Goal: Task Accomplishment & Management: Complete application form

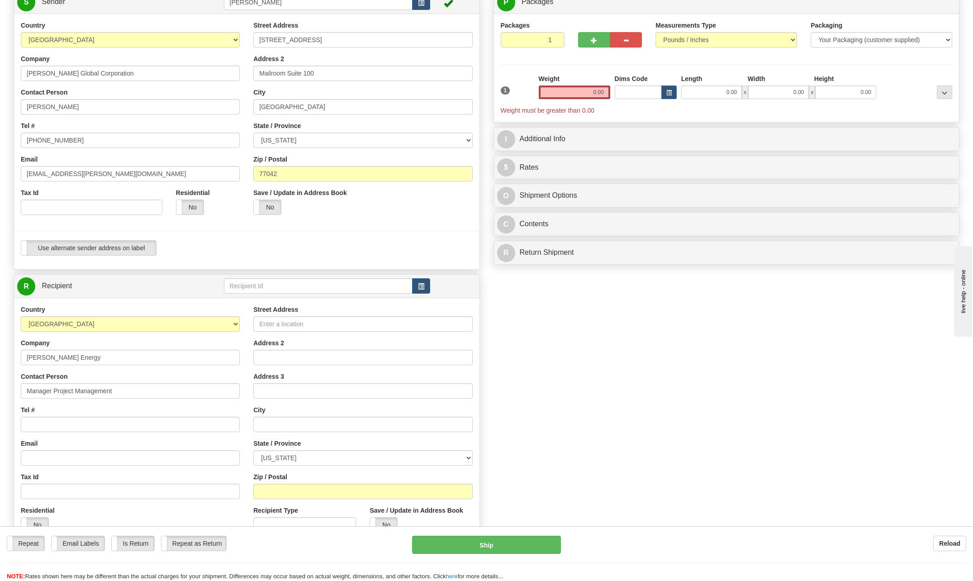
scroll to position [91, 0]
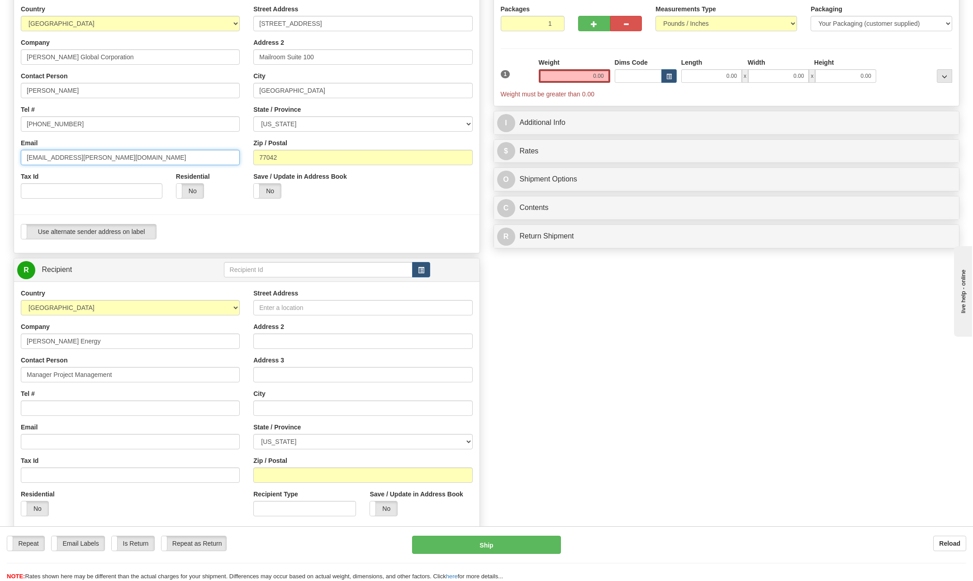
drag, startPoint x: 57, startPoint y: 158, endPoint x: 3, endPoint y: 165, distance: 53.8
click at [14, 164] on div "Country [GEOGRAPHIC_DATA] [GEOGRAPHIC_DATA] [GEOGRAPHIC_DATA] [GEOGRAPHIC_DATA]…" at bounding box center [247, 126] width 466 height 242
click at [47, 410] on input "Tel #" at bounding box center [130, 408] width 219 height 15
type input "[PHONE_NUMBER]"
click at [300, 308] on input "Street Address" at bounding box center [362, 307] width 219 height 15
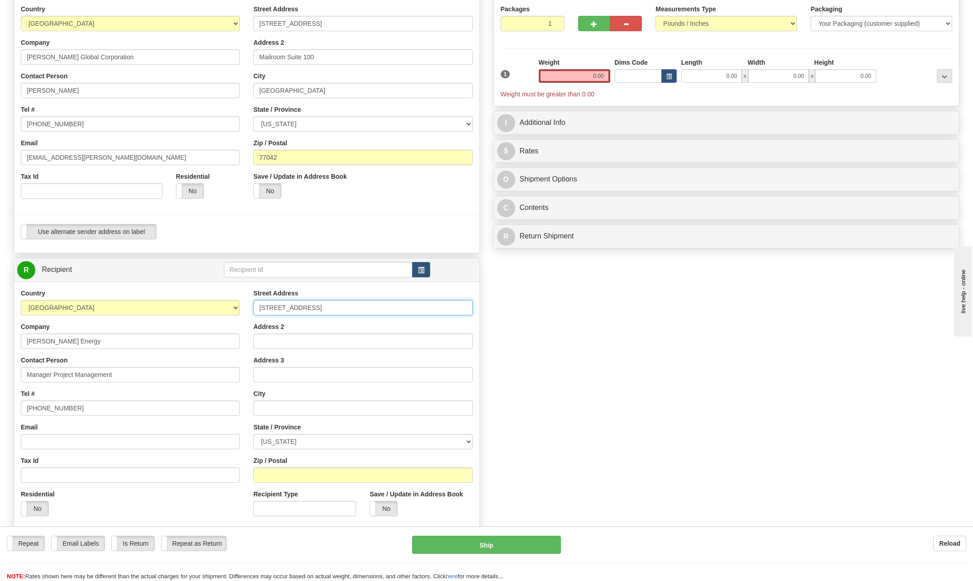
type input "[STREET_ADDRESS]"
click at [274, 408] on input "text" at bounding box center [362, 408] width 219 height 15
type input "[PERSON_NAME]"
click at [464, 439] on select "[US_STATE] [US_STATE] [US_STATE] [US_STATE] Armed Forces America Armed Forces E…" at bounding box center [362, 441] width 219 height 15
select select "PA"
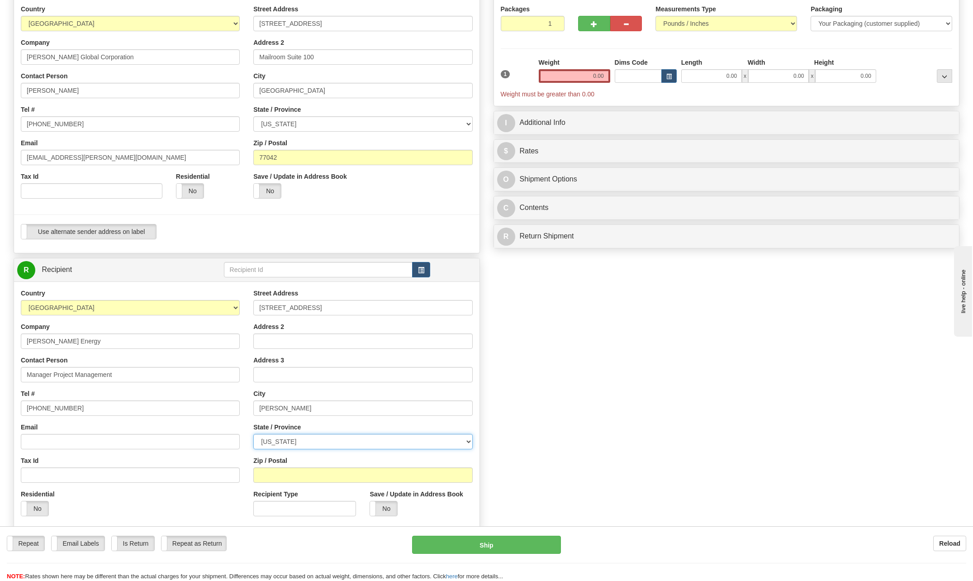
click at [253, 434] on select "[US_STATE] [US_STATE] [US_STATE] [US_STATE] Armed Forces America Armed Forces E…" at bounding box center [362, 441] width 219 height 15
click at [280, 473] on input "Zip / Postal" at bounding box center [362, 474] width 219 height 15
type input "15644"
click at [81, 413] on input "[PHONE_NUMBER]" at bounding box center [130, 408] width 219 height 15
type input "7"
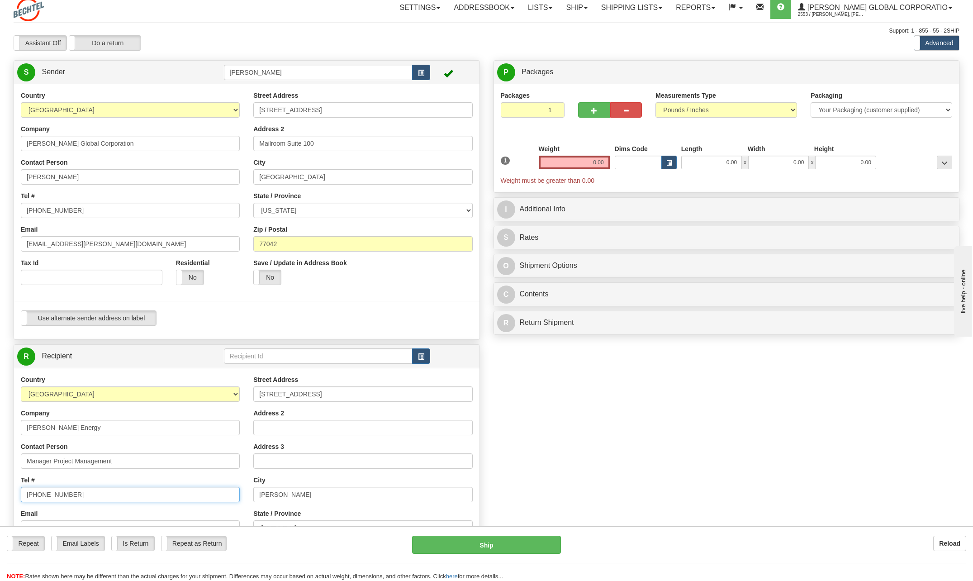
scroll to position [0, 0]
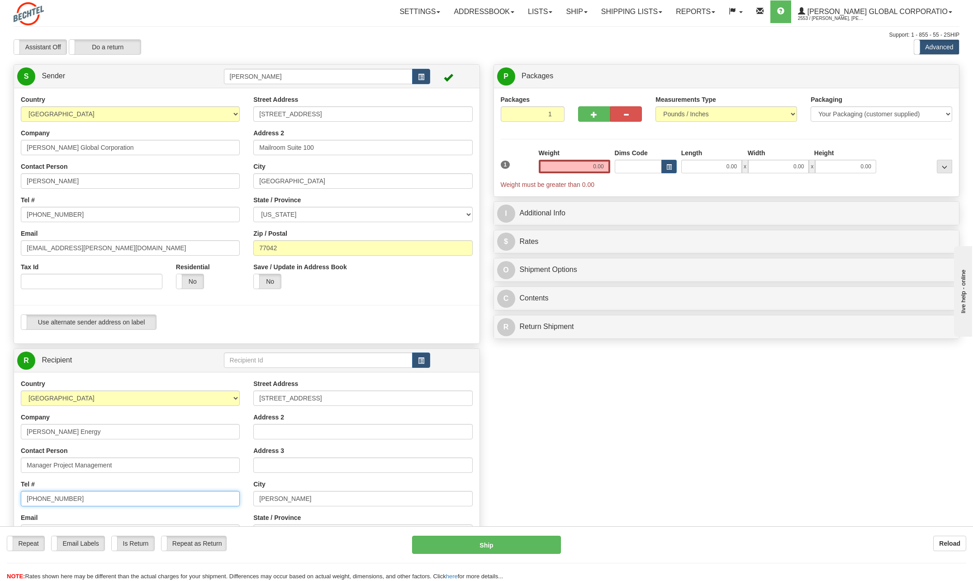
type input "[PHONE_NUMBER]"
drag, startPoint x: 590, startPoint y: 165, endPoint x: 728, endPoint y: 177, distance: 138.5
click at [734, 172] on div "1 Weight 0.00 Dims Code 0.00" at bounding box center [727, 168] width 457 height 41
type input "."
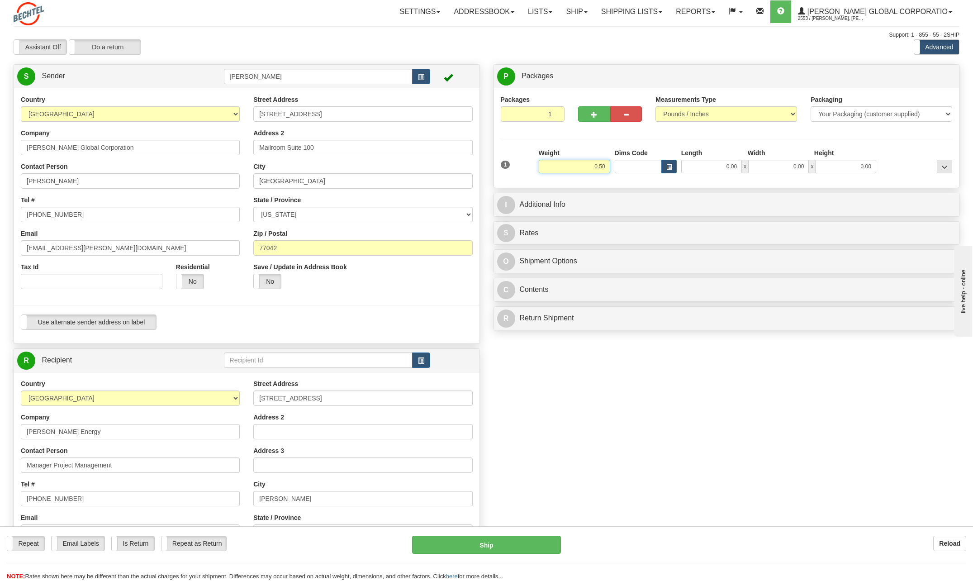
type input "0.50"
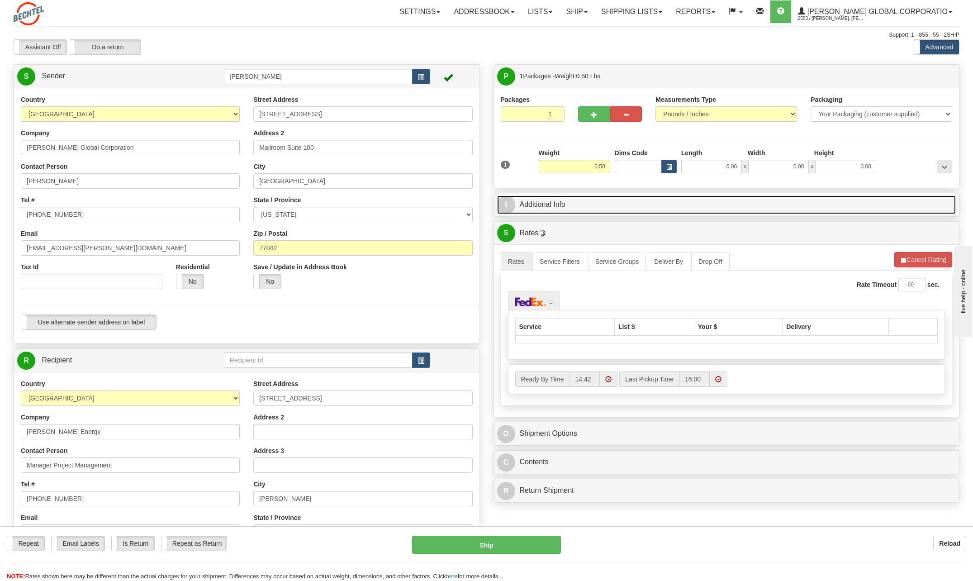
click at [508, 205] on span "I" at bounding box center [506, 205] width 18 height 18
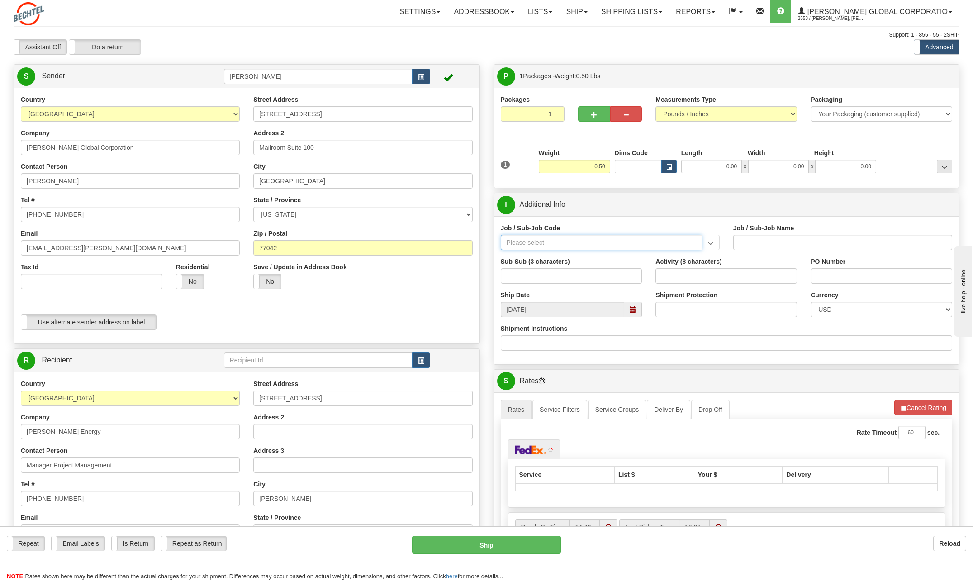
click at [544, 239] on input "Job / Sub-Job Code" at bounding box center [601, 242] width 201 height 15
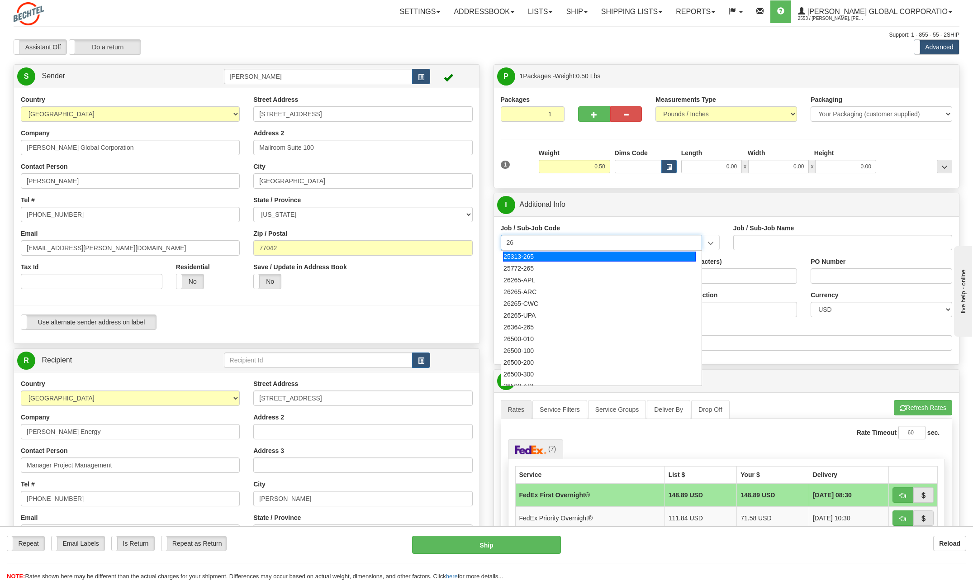
type input "2"
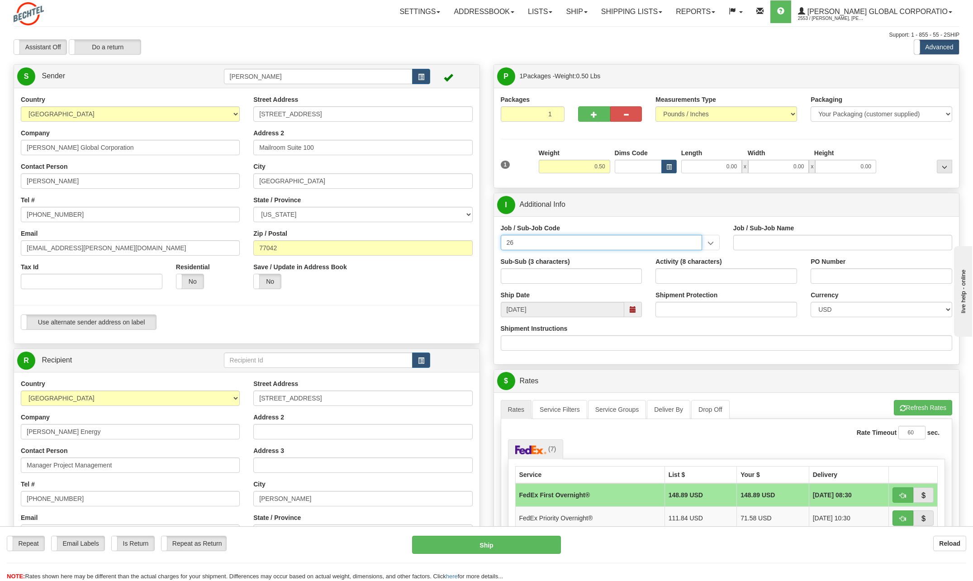
type input "2"
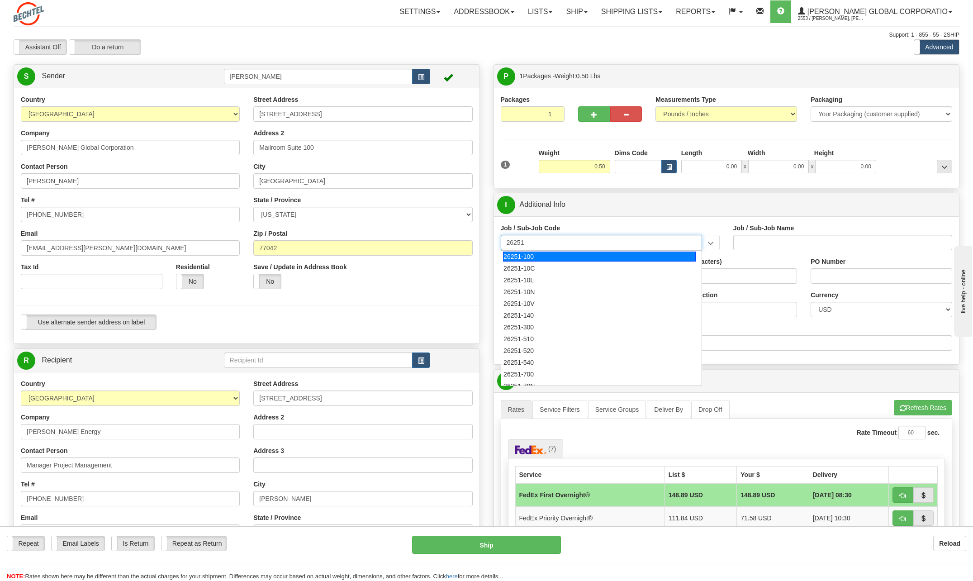
click at [620, 248] on input "26251" at bounding box center [601, 242] width 201 height 15
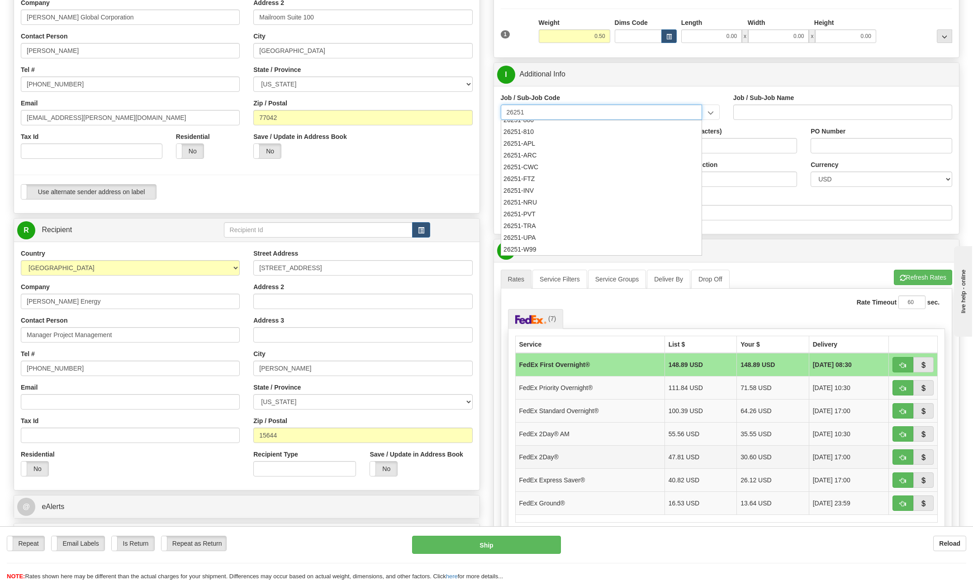
scroll to position [136, 0]
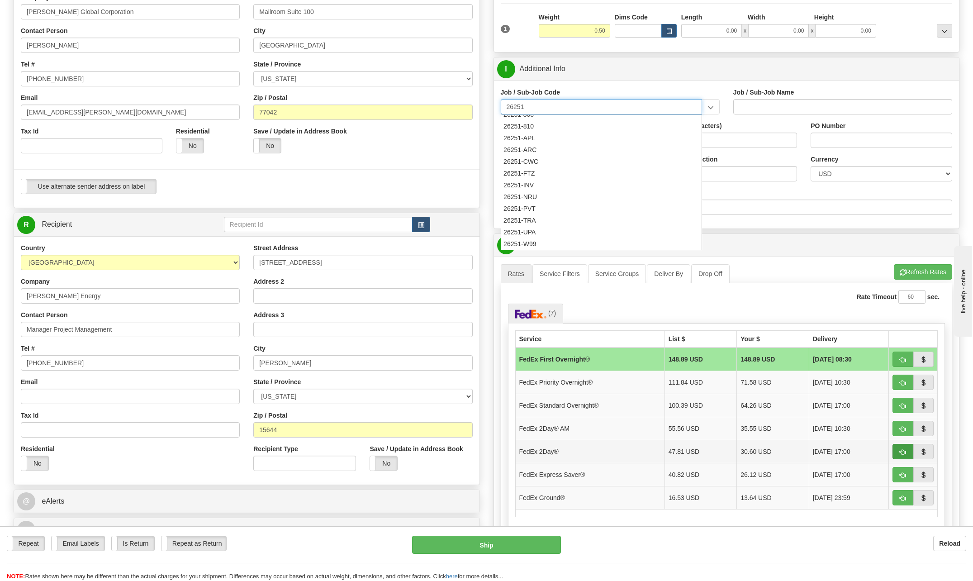
type input "26251"
click at [905, 450] on span "button" at bounding box center [903, 452] width 6 height 6
type input "03"
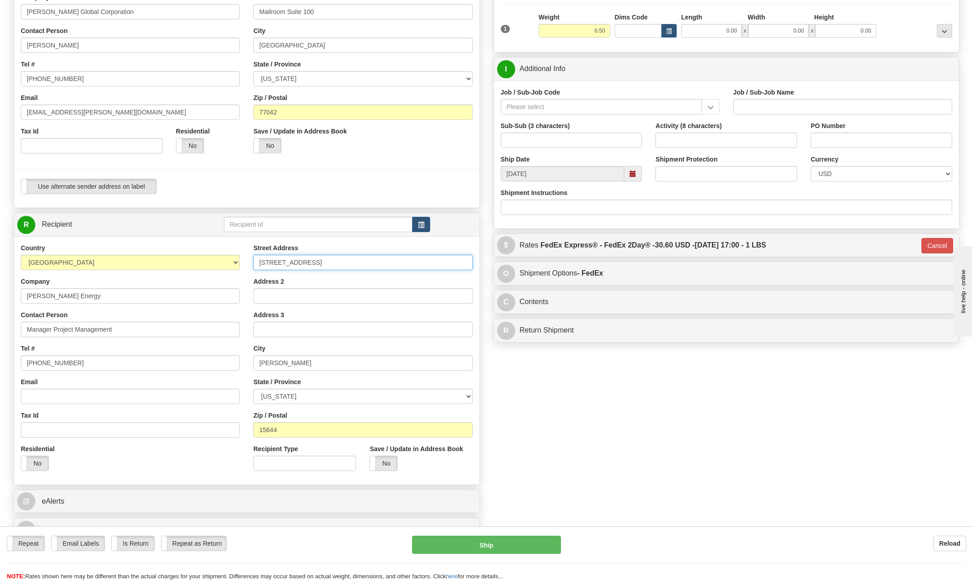
click at [270, 262] on input "[STREET_ADDRESS]" at bounding box center [362, 262] width 219 height 15
type input "[STREET_ADDRESS]"
click at [497, 546] on button "Ship" at bounding box center [486, 545] width 149 height 18
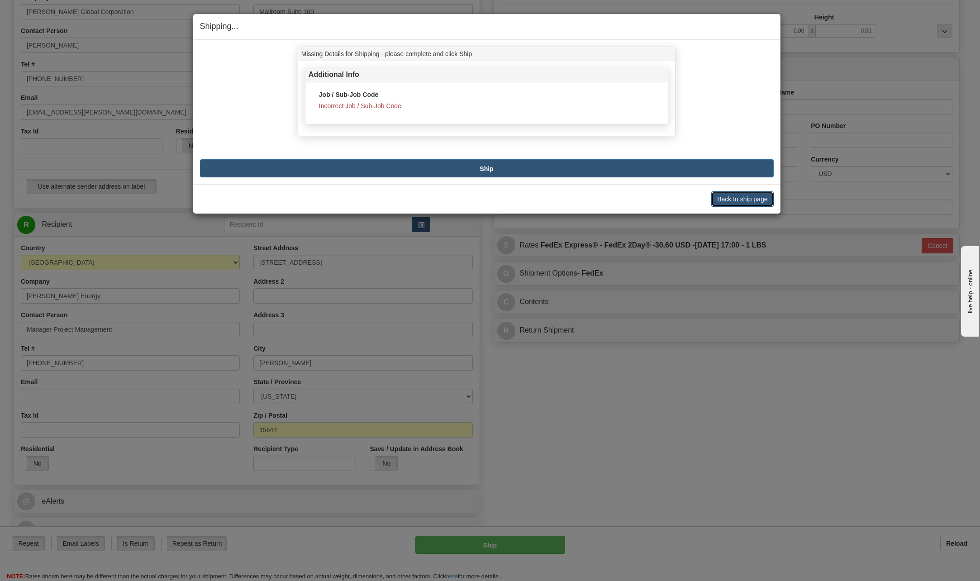
click at [745, 200] on button "Back to ship page" at bounding box center [742, 198] width 62 height 15
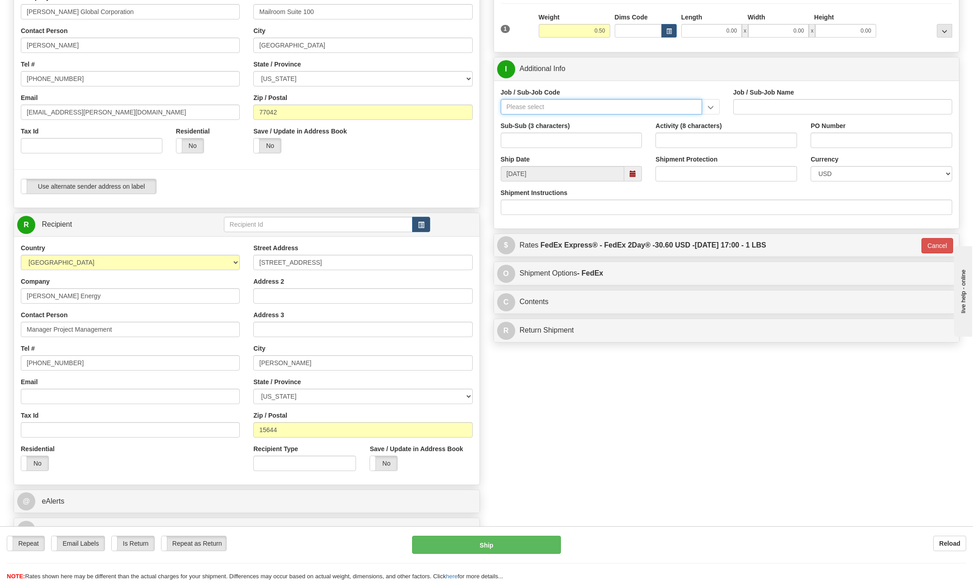
click at [538, 107] on input "Job / Sub-Job Code" at bounding box center [601, 106] width 201 height 15
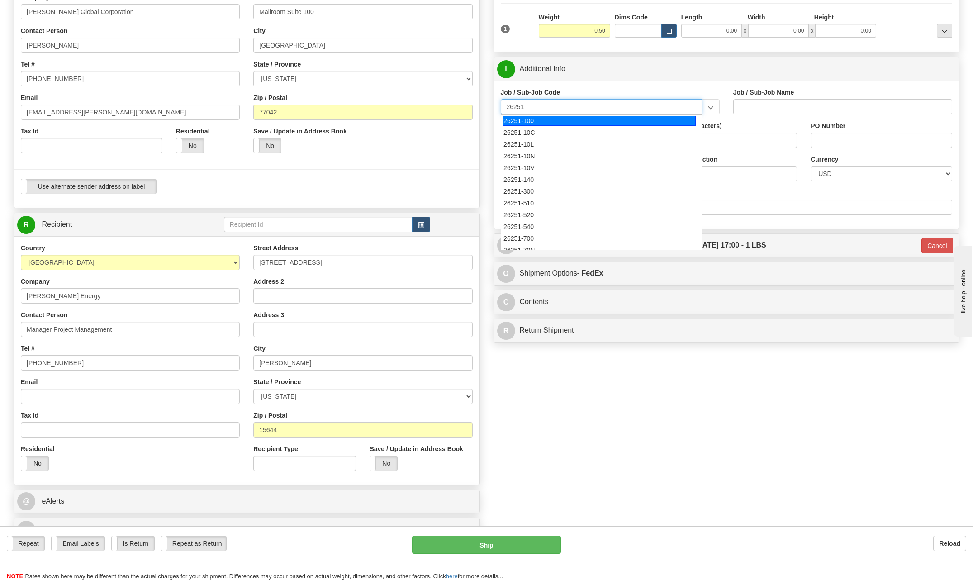
click at [529, 119] on div "26251-100" at bounding box center [599, 121] width 193 height 10
type input "26251-100"
type input "RIO GRANDE LNG TRAINS 1 & 2 - [GEOGRAPHIC_DATA] PROFESSIONA"
type input "26251-100"
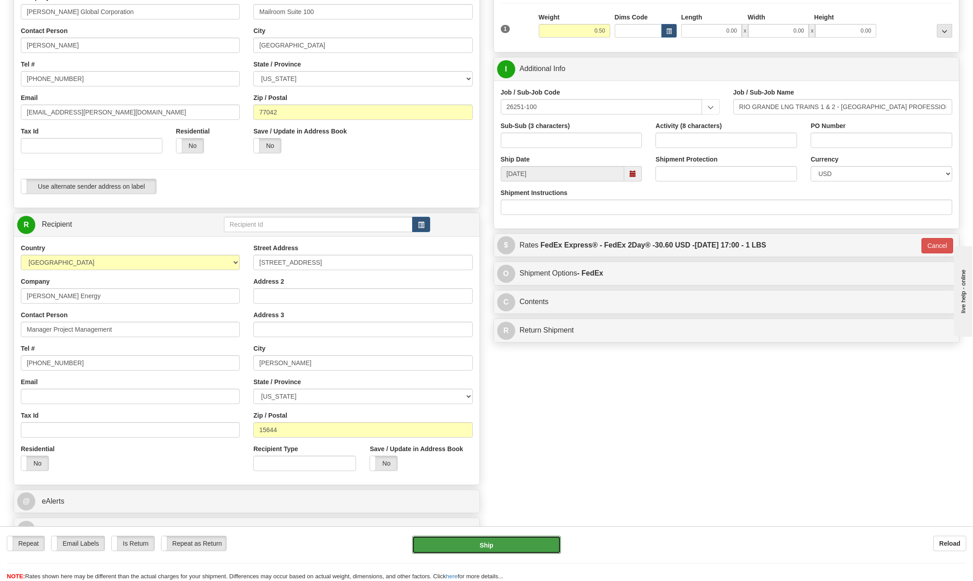
click at [501, 545] on button "Ship" at bounding box center [486, 545] width 149 height 18
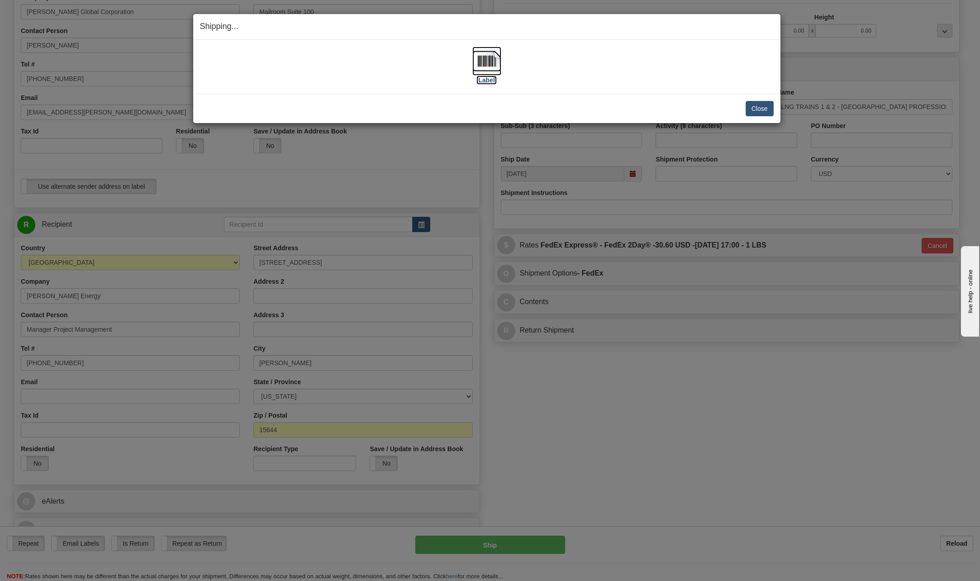
click at [482, 60] on img at bounding box center [486, 61] width 29 height 29
